Goal: Task Accomplishment & Management: Use online tool/utility

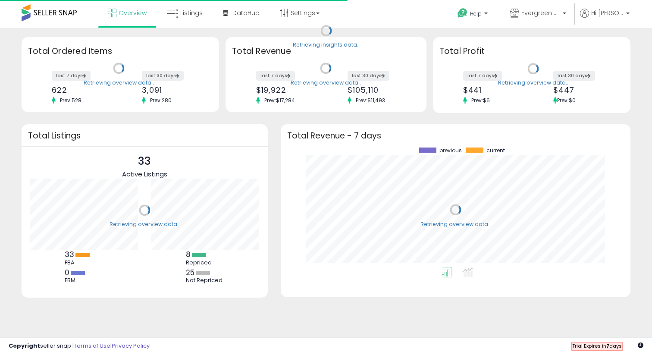
scroll to position [120, 332]
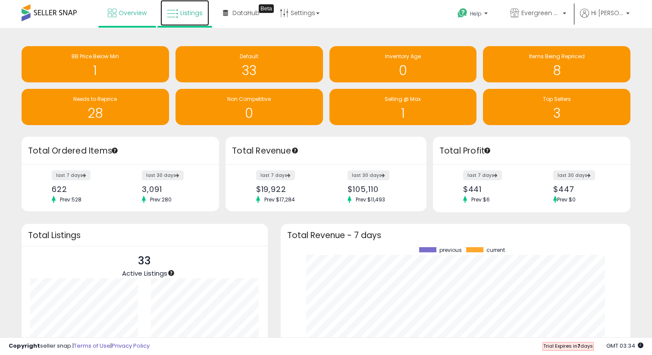
click at [191, 14] on span "Listings" at bounding box center [191, 13] width 22 height 9
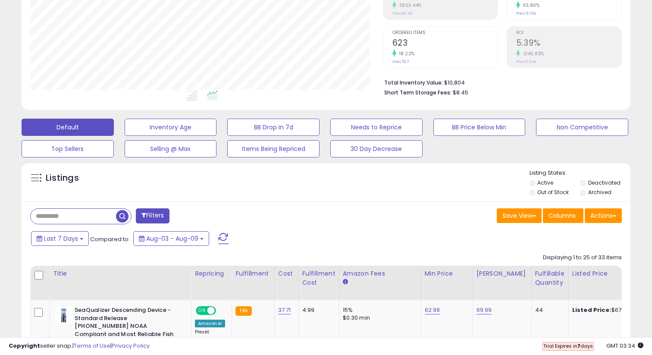
scroll to position [177, 352]
click at [68, 221] on input "text" at bounding box center [102, 216] width 143 height 15
type input "***"
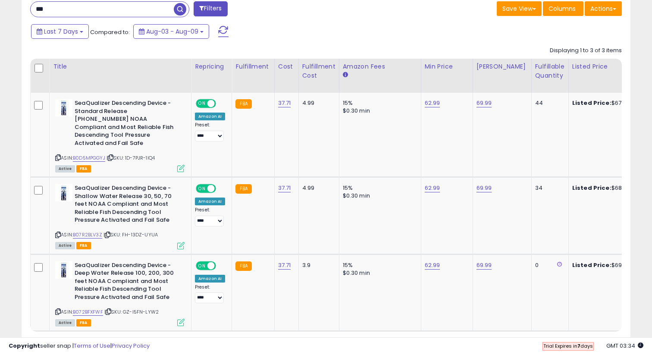
scroll to position [357, 0]
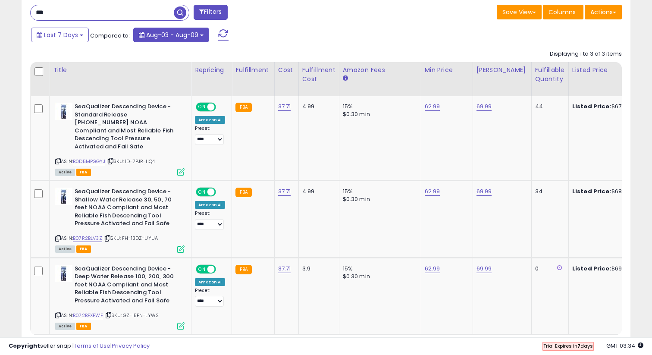
click at [164, 33] on span "Aug-03 - Aug-09" at bounding box center [172, 35] width 52 height 9
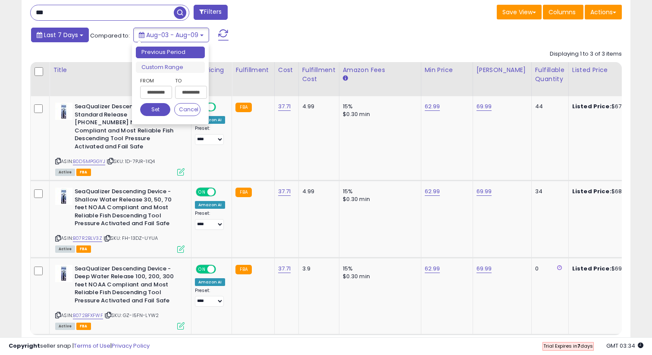
click at [77, 38] on span "Last 7 Days" at bounding box center [61, 35] width 34 height 9
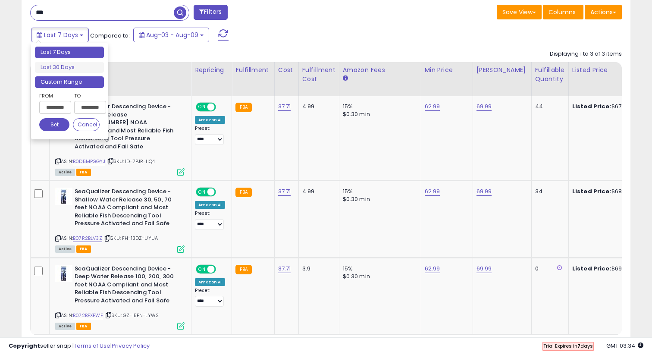
click at [71, 82] on li "Custom Range" at bounding box center [69, 82] width 69 height 12
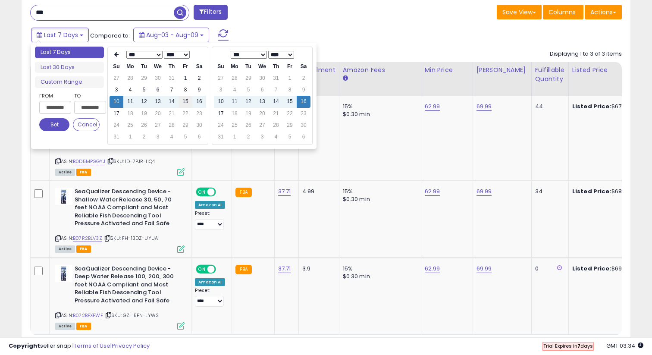
click at [184, 103] on td "15" at bounding box center [185, 102] width 14 height 12
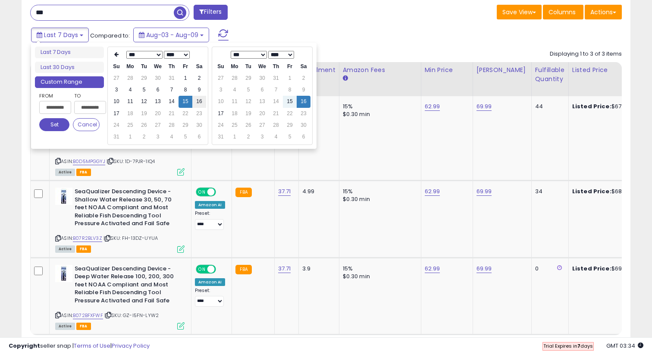
click at [196, 103] on td "16" at bounding box center [199, 102] width 14 height 12
click at [191, 100] on td "15" at bounding box center [185, 102] width 14 height 12
click at [100, 106] on input "**********" at bounding box center [90, 107] width 32 height 13
type input "**********"
click at [50, 127] on button "Set" at bounding box center [54, 124] width 30 height 13
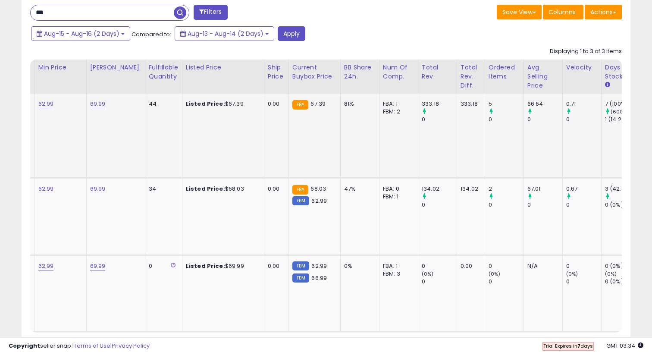
scroll to position [0, 0]
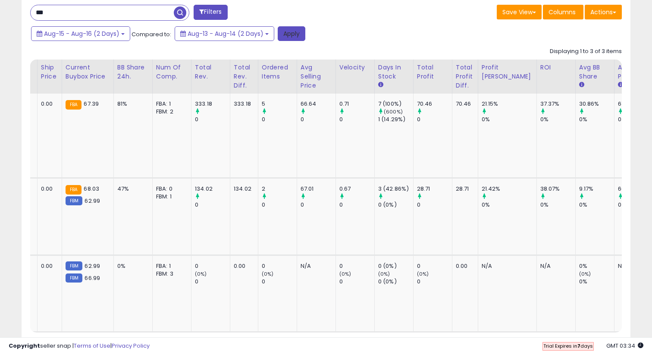
click at [285, 28] on button "Apply" at bounding box center [292, 33] width 28 height 15
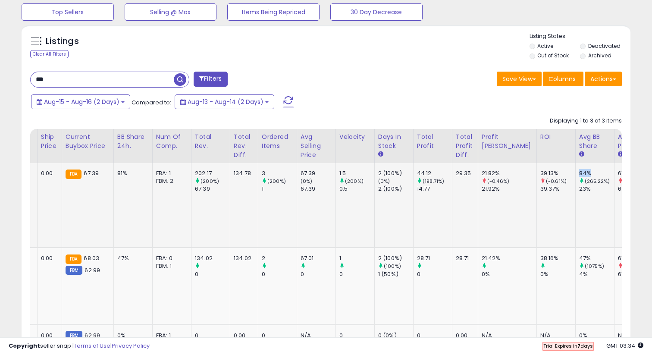
drag, startPoint x: 547, startPoint y: 172, endPoint x: 560, endPoint y: 172, distance: 12.5
click at [579, 172] on div "84%" at bounding box center [596, 173] width 35 height 8
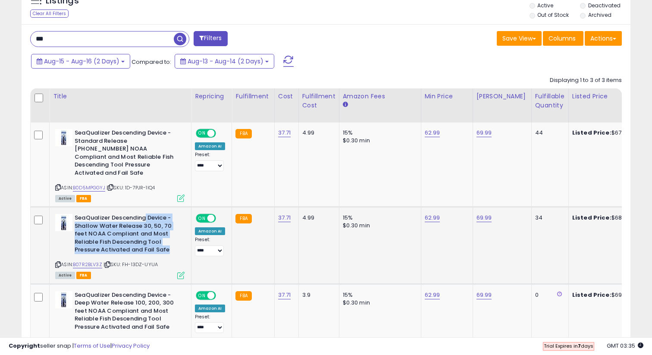
drag, startPoint x: 146, startPoint y: 209, endPoint x: 177, endPoint y: 240, distance: 44.2
click at [178, 241] on b "SeaQualizer Descending Device - Shallow Water Release 30, 50, 70 feet NOAA Comp…" at bounding box center [127, 235] width 105 height 42
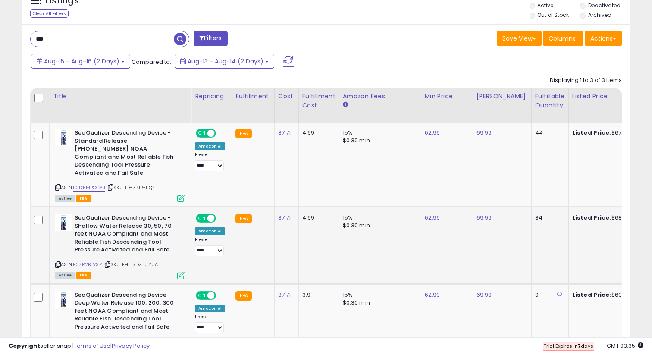
click at [460, 241] on td "62.99" at bounding box center [447, 245] width 52 height 77
